Goal: Information Seeking & Learning: Find specific fact

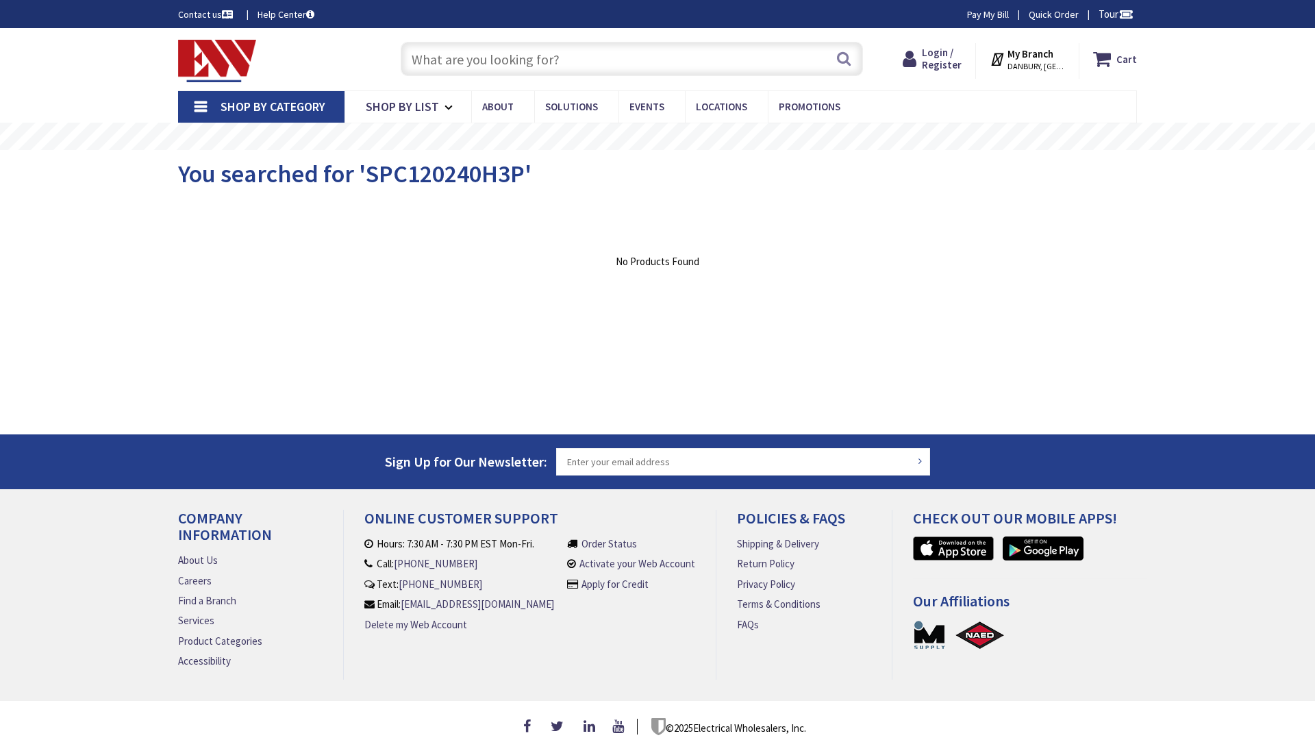
type input "Alaskan Wy, [GEOGRAPHIC_DATA], [GEOGRAPHIC_DATA]"
